Goal: Information Seeking & Learning: Learn about a topic

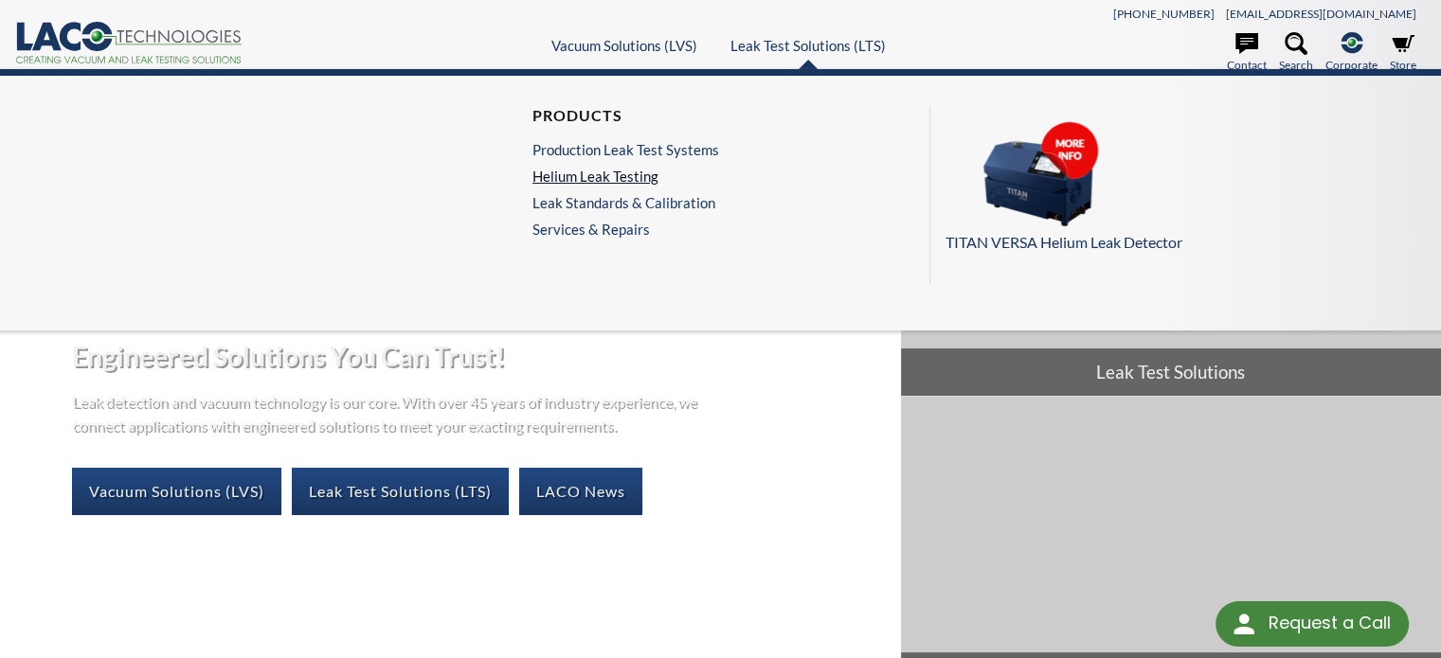
click at [644, 170] on link "Helium Leak Testing" at bounding box center [625, 176] width 187 height 17
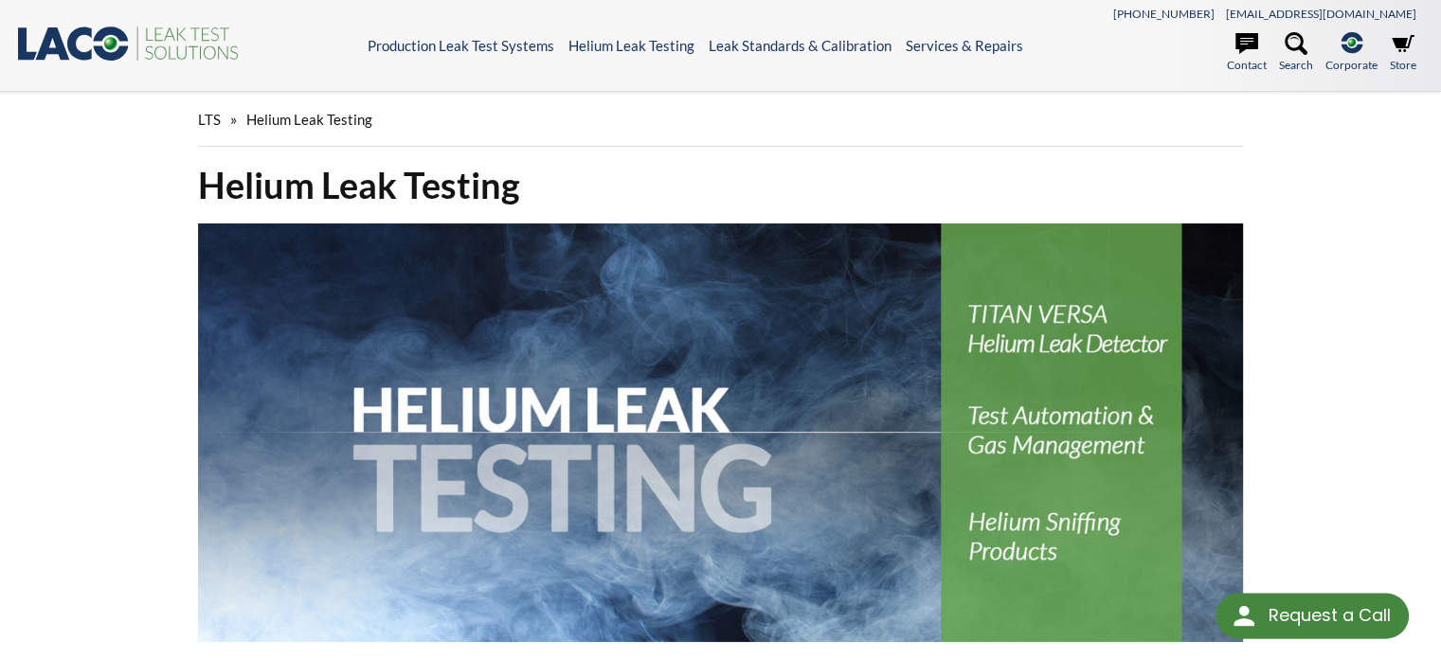
select select "Widget de traducción de idiomas"
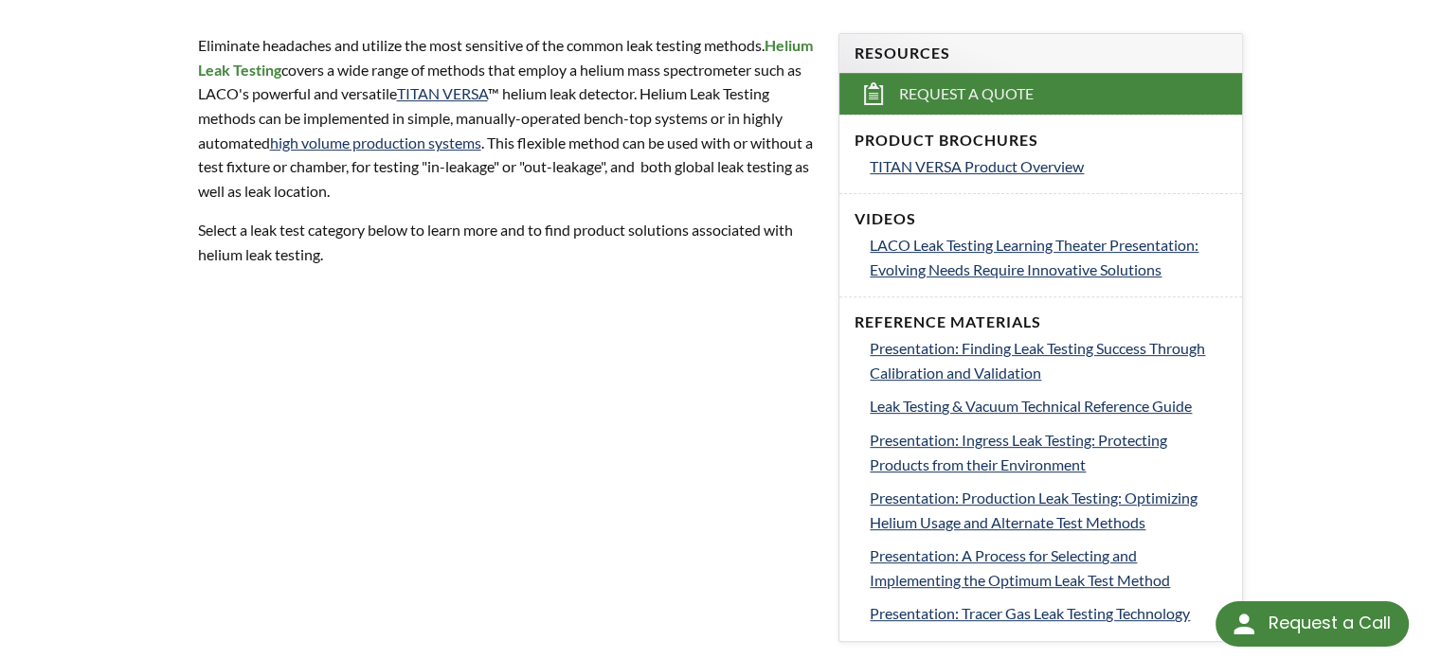
scroll to position [618, 0]
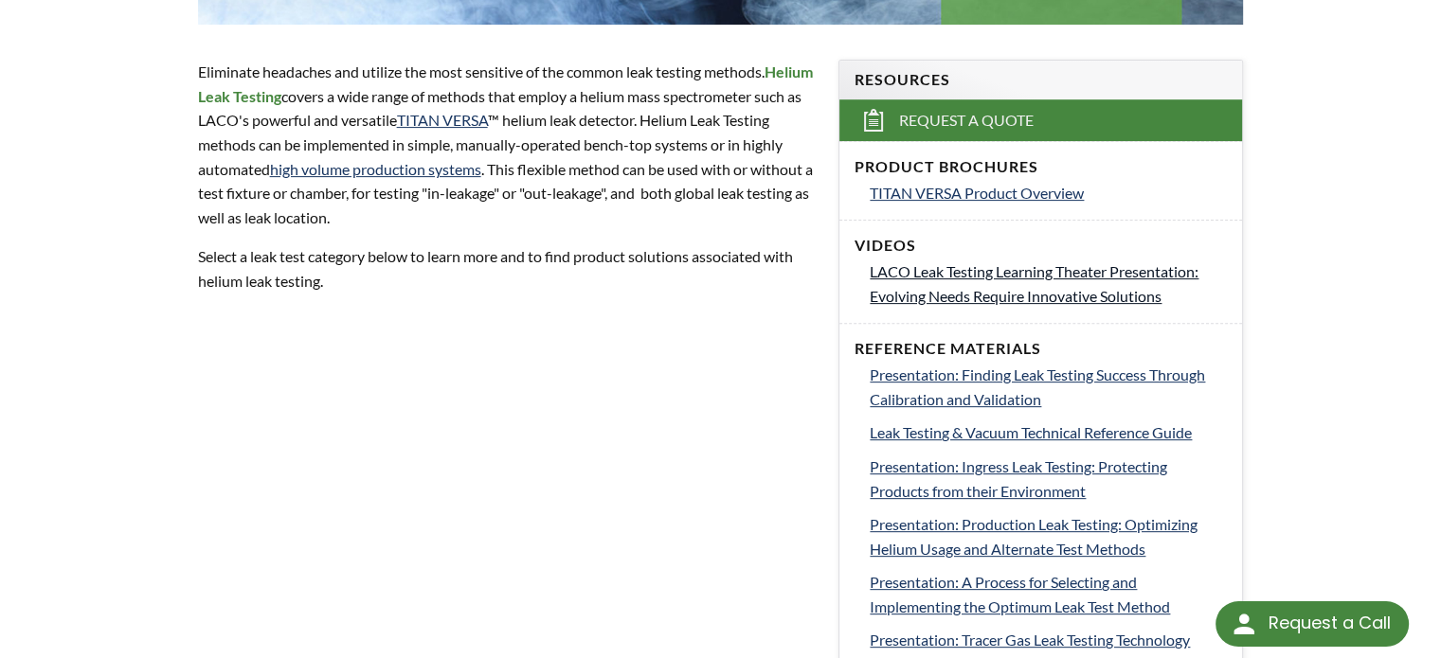
click at [996, 287] on span "LACO Leak Testing Learning Theater Presentation: Evolving Needs Require Innovat…" at bounding box center [1034, 283] width 329 height 43
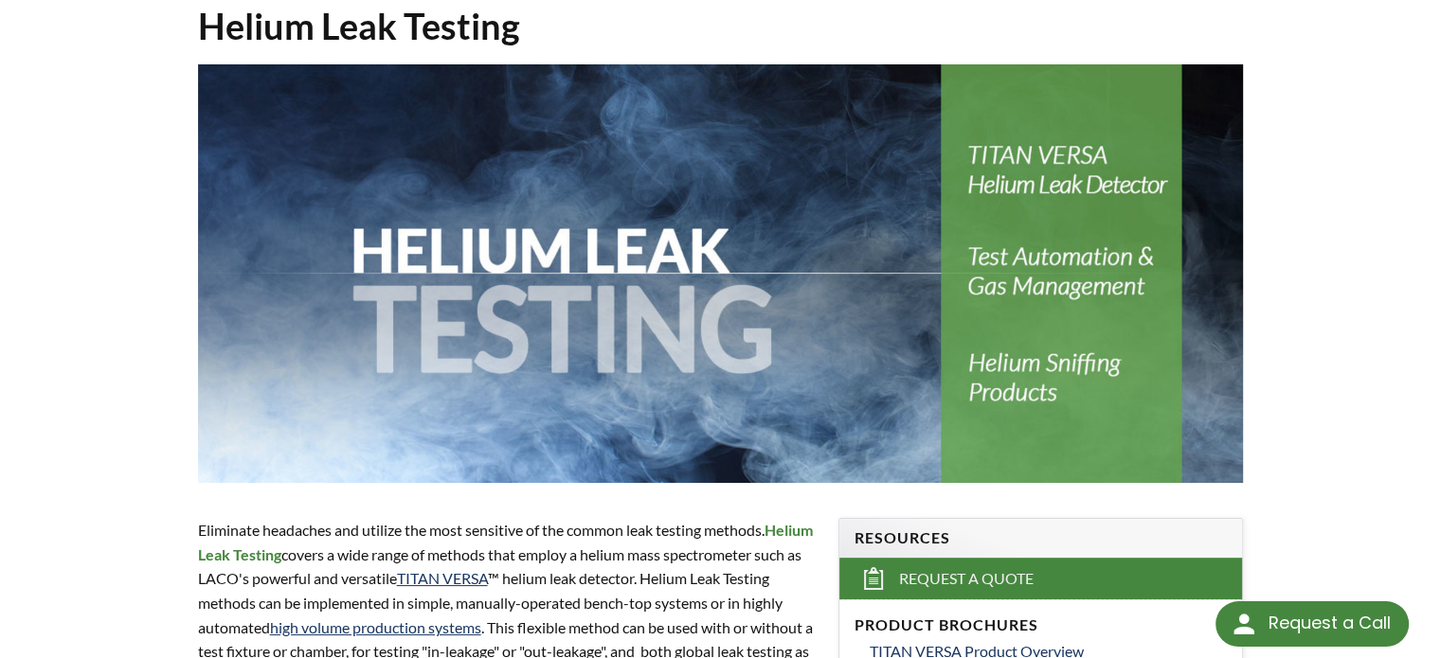
scroll to position [0, 0]
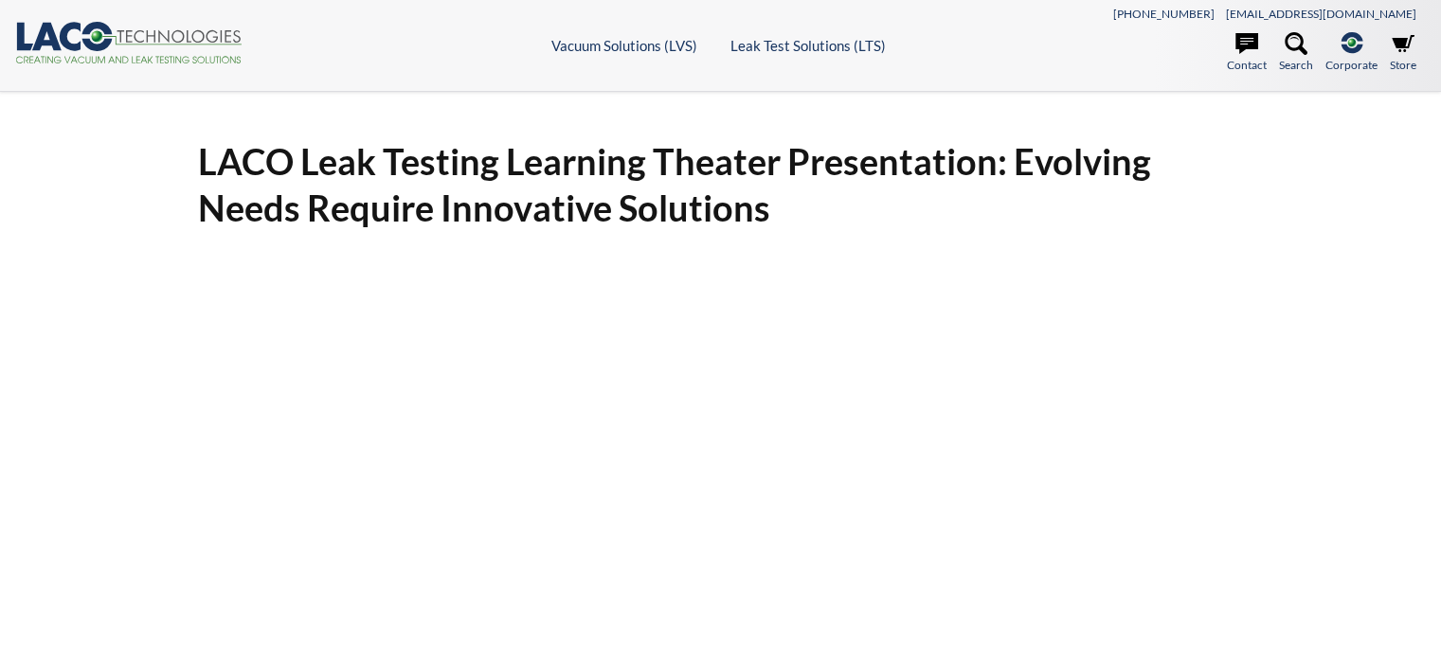
select select "Widget de traducción de idiomas"
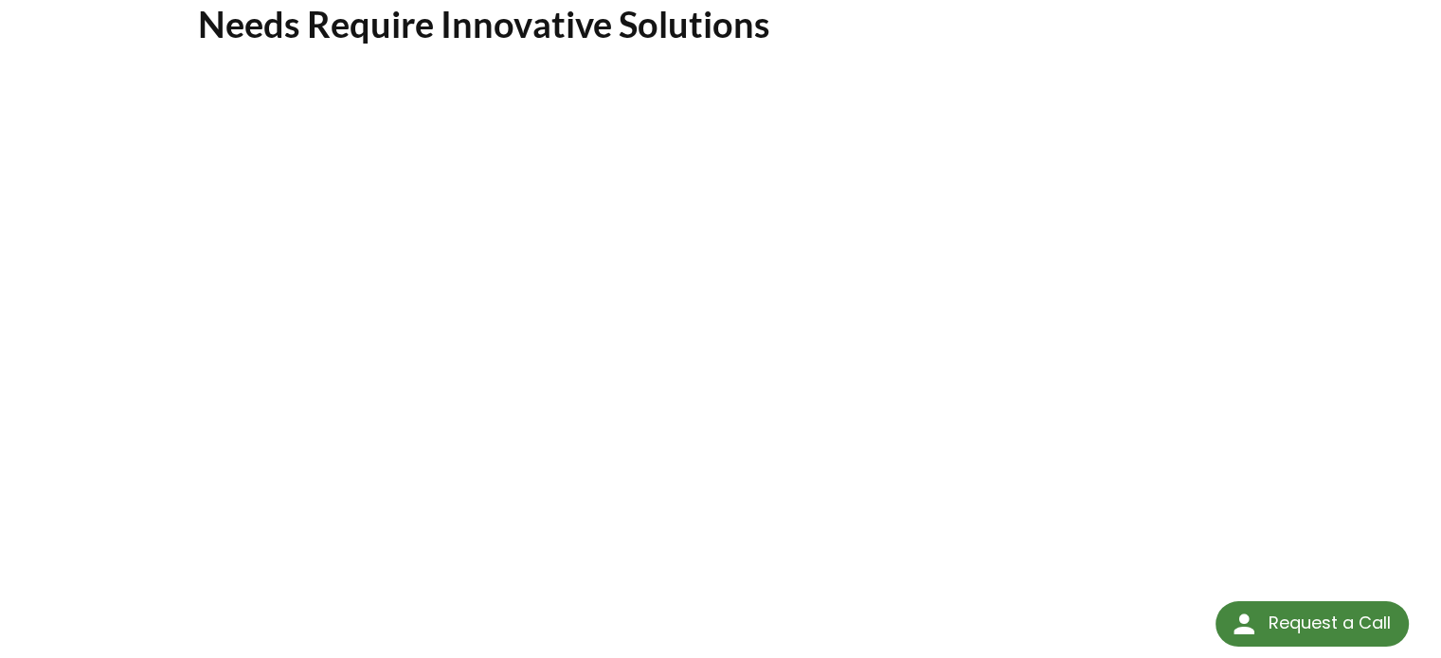
scroll to position [182, 0]
